Goal: Information Seeking & Learning: Understand process/instructions

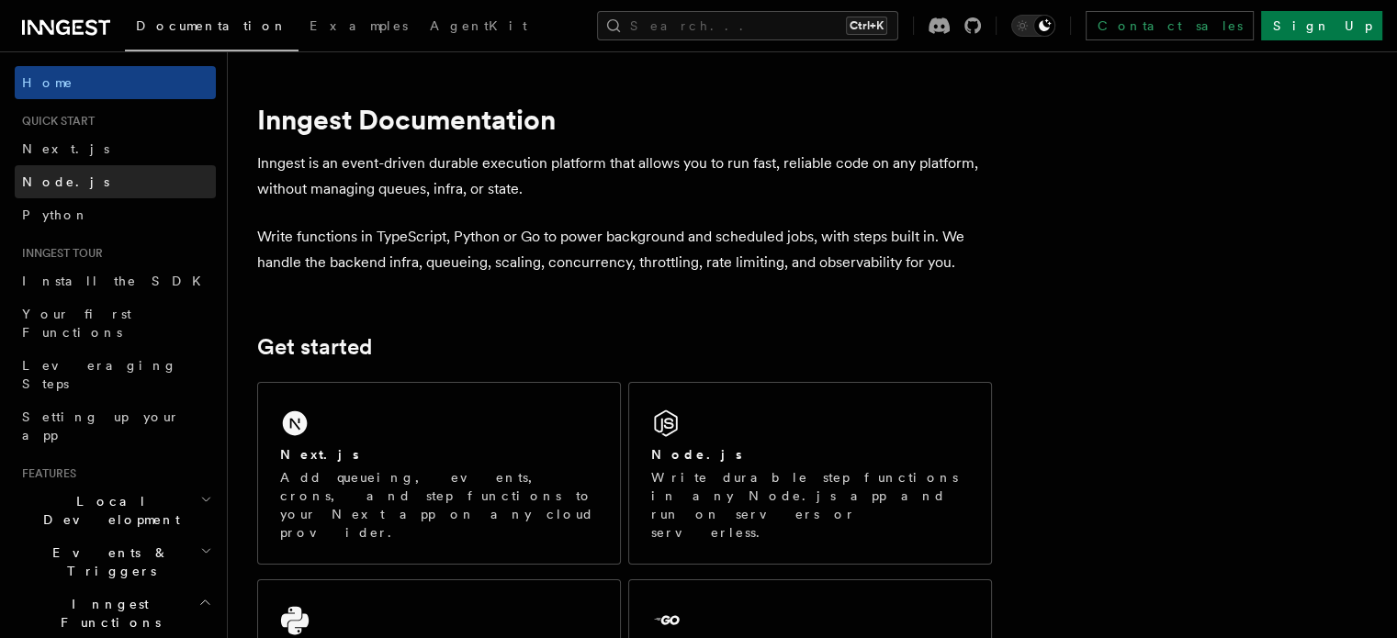
click at [69, 183] on link "Node.js" at bounding box center [115, 181] width 201 height 33
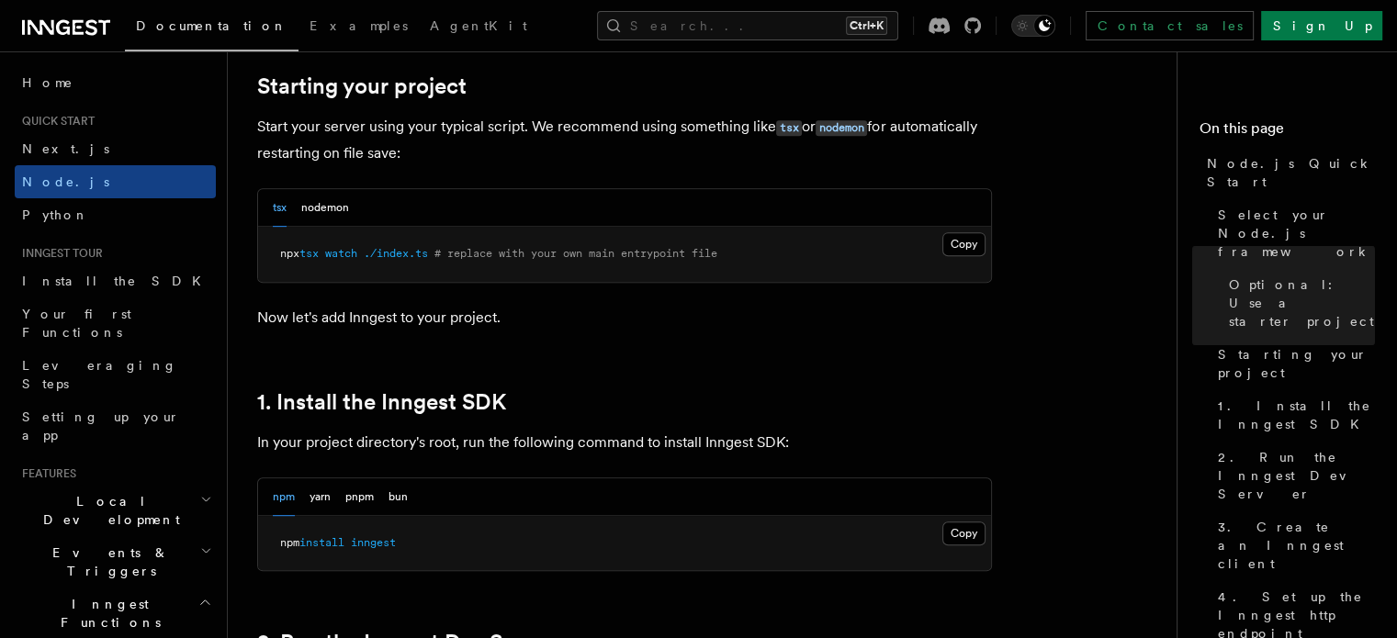
scroll to position [878, 0]
click at [957, 524] on button "Copy Copied" at bounding box center [963, 534] width 43 height 24
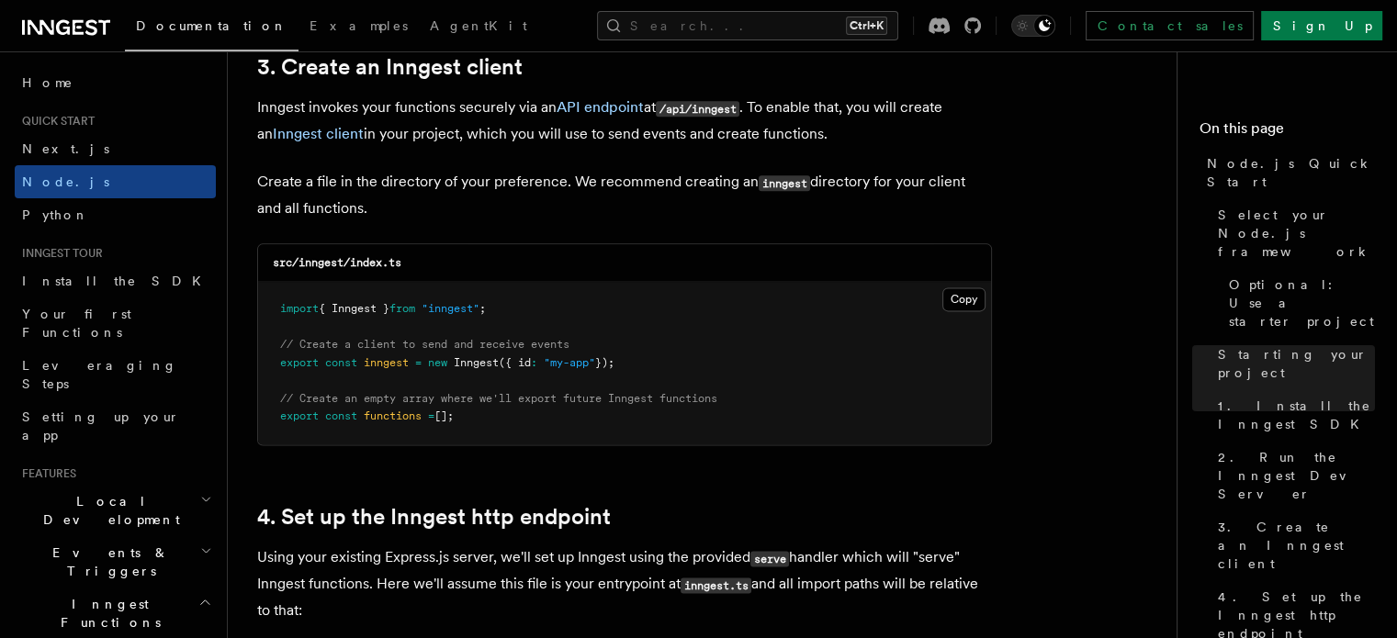
scroll to position [2351, 0]
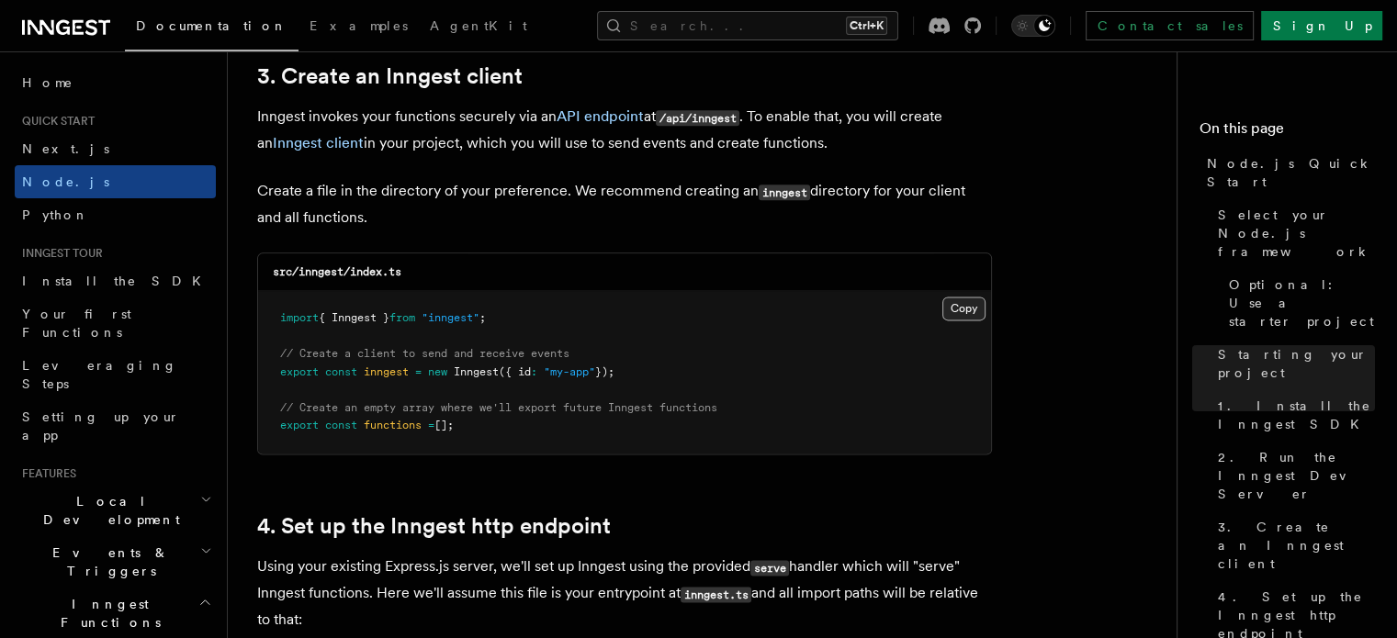
click at [967, 302] on button "Copy Copied" at bounding box center [963, 309] width 43 height 24
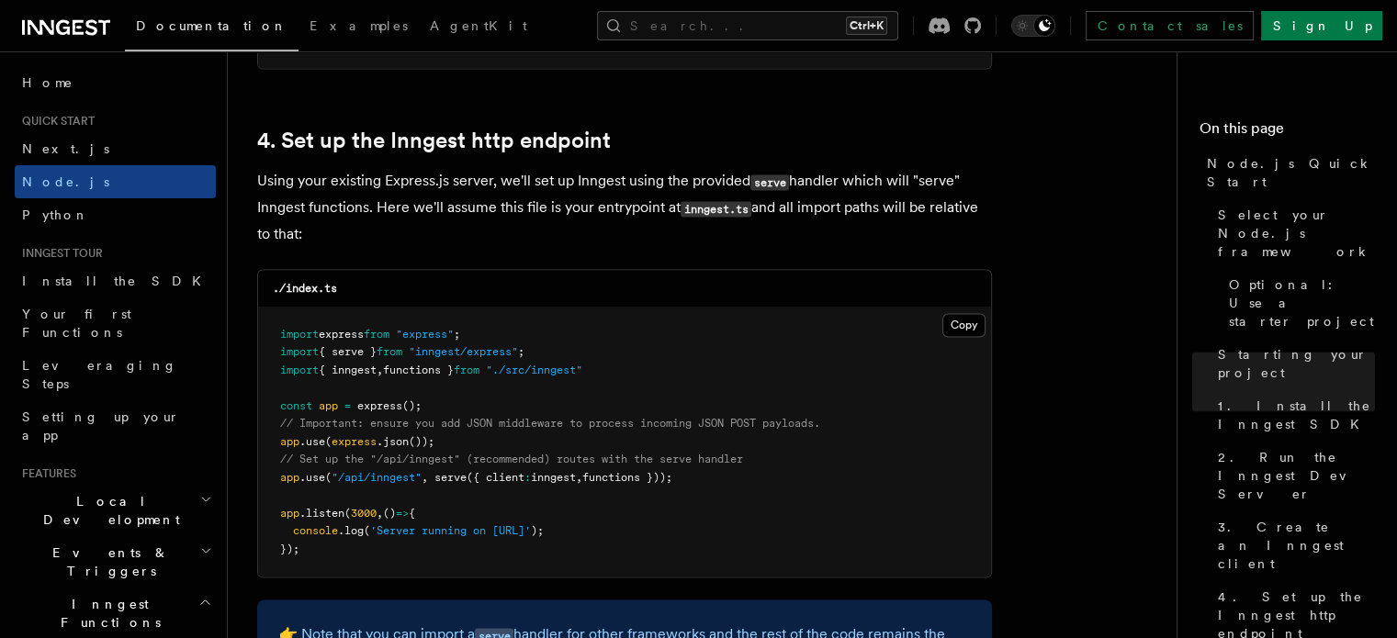
scroll to position [2888, 0]
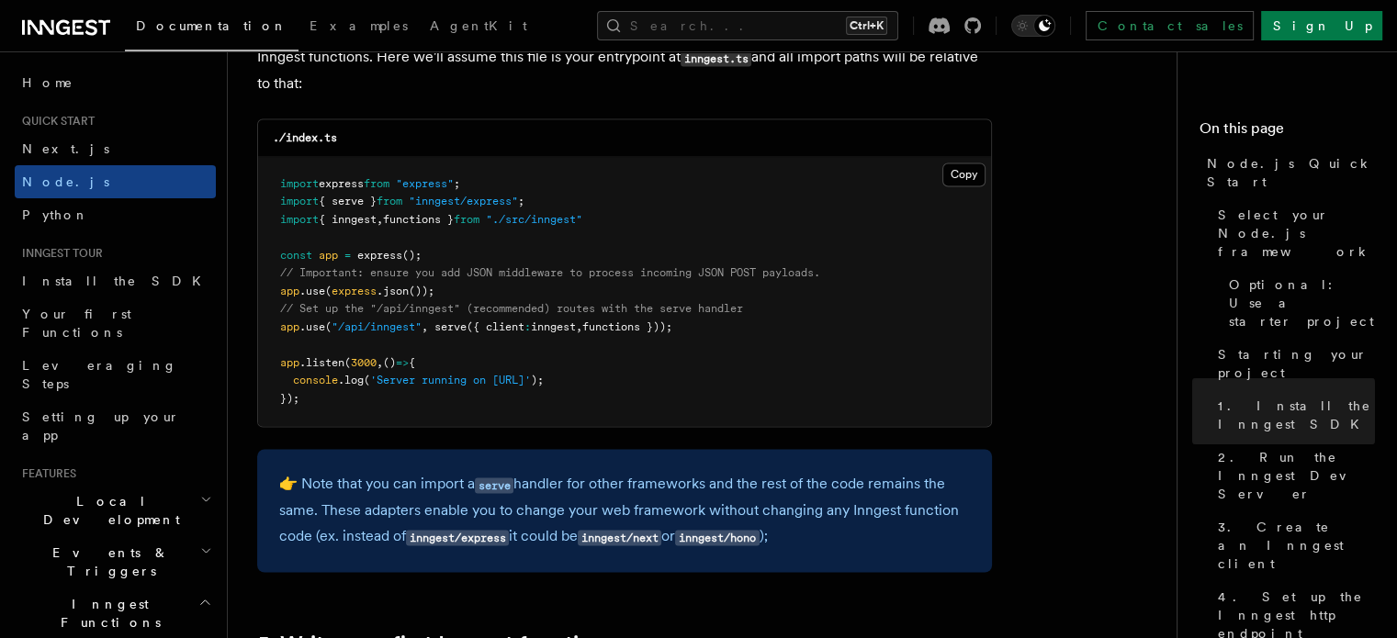
click at [349, 324] on span ""/api/inngest"" at bounding box center [377, 327] width 90 height 13
click at [282, 330] on span "app" at bounding box center [289, 327] width 19 height 13
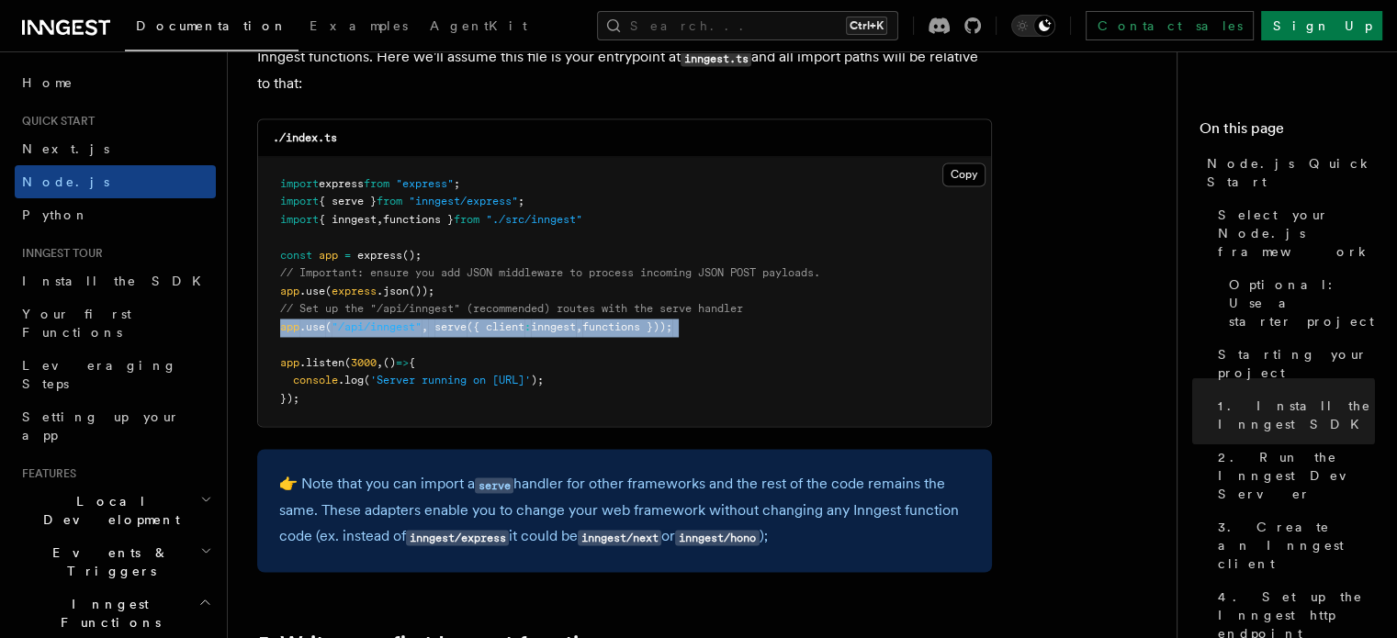
drag, startPoint x: 282, startPoint y: 330, endPoint x: 710, endPoint y: 327, distance: 428.0
click at [710, 327] on pre "import express from "express" ; import { serve } from "inngest/express" ; impor…" at bounding box center [624, 292] width 733 height 270
copy code "app .use ( "/api/inngest" , serve ({ client : inngest , functions }));"
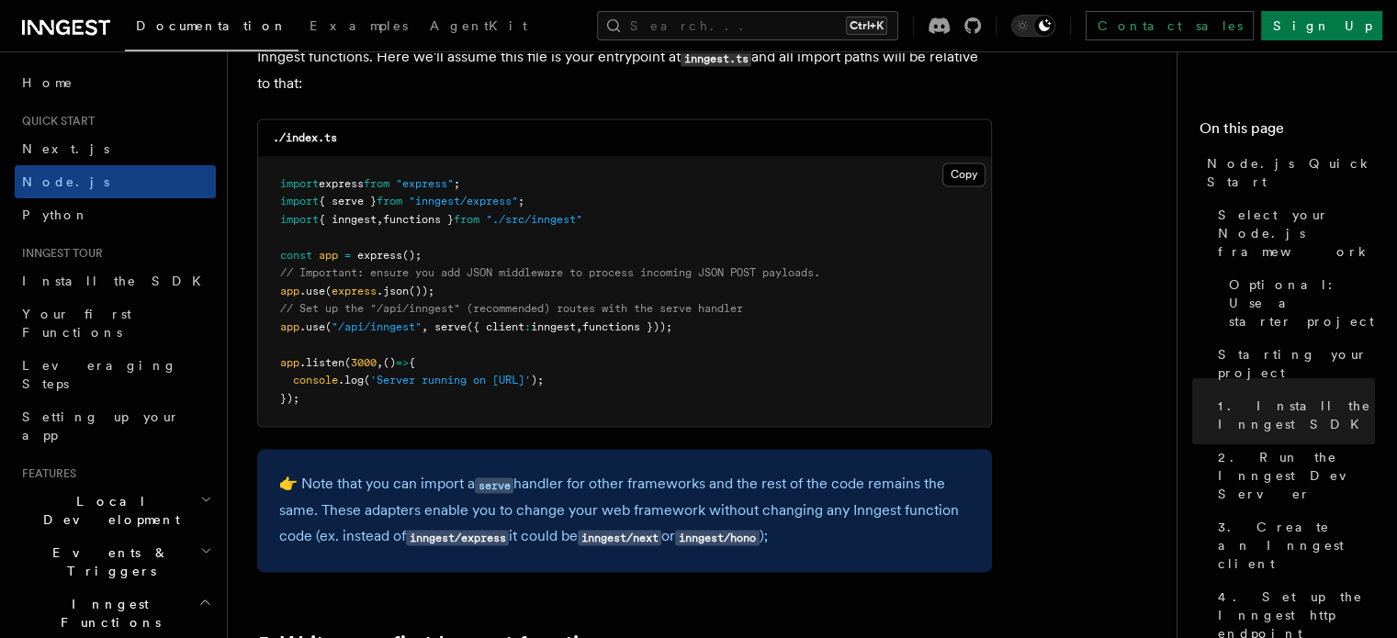
click at [386, 196] on pre "import express from "express" ; import { serve } from "inngest/express" ; impor…" at bounding box center [624, 292] width 733 height 270
copy code "import { serve } from "inngest/express" ;"
